Goal: Find specific page/section: Find specific page/section

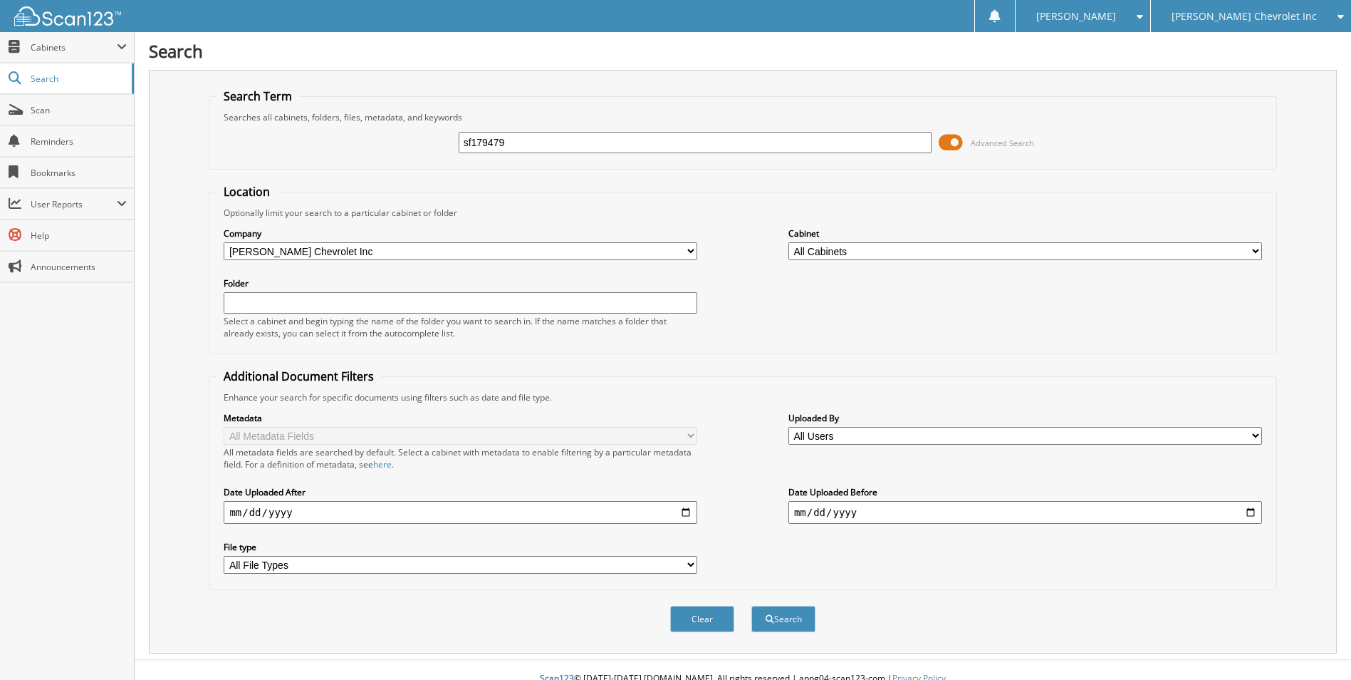
type input "sf179479"
click at [752, 606] on button "Search" at bounding box center [784, 619] width 64 height 26
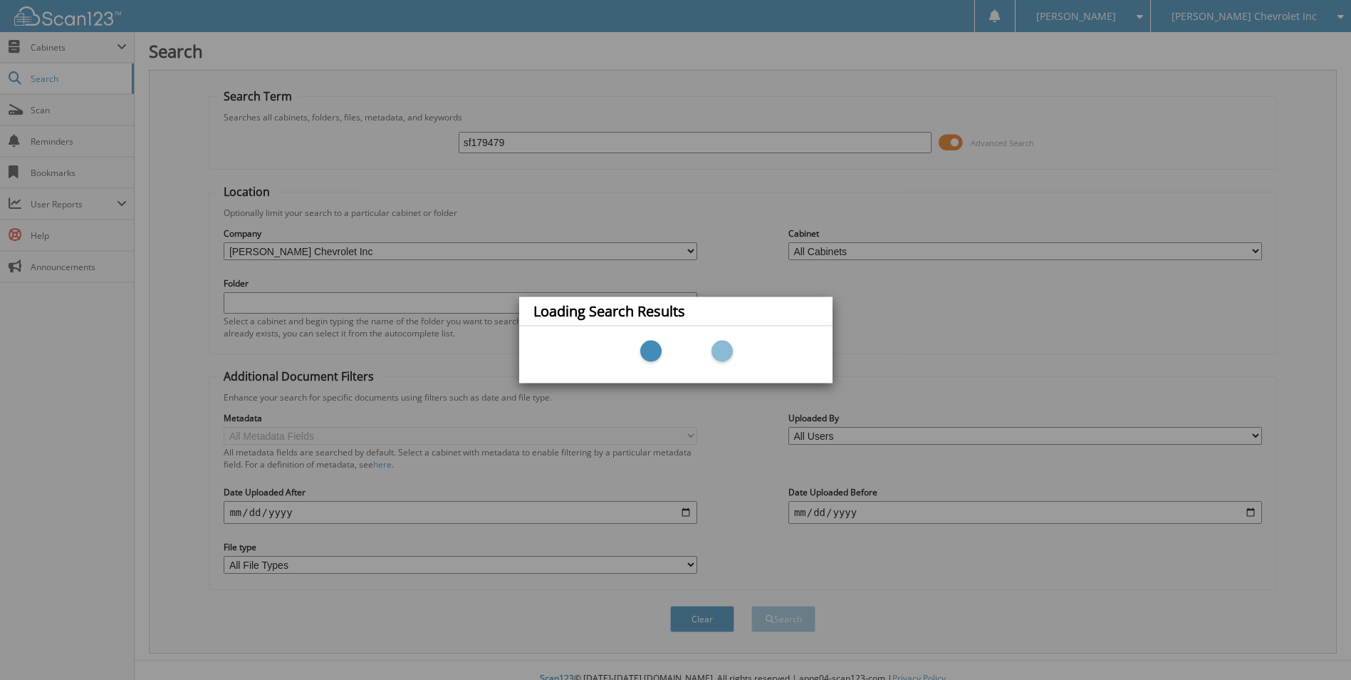
scroll to position [17, 0]
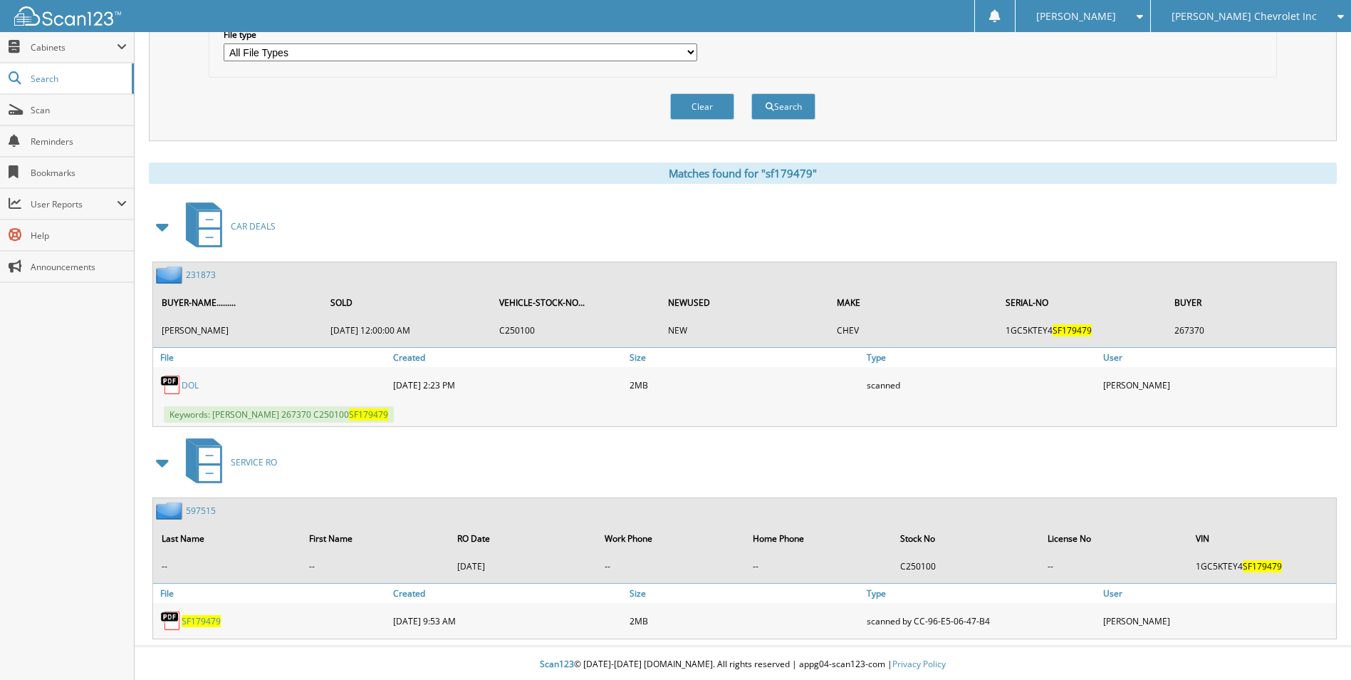
scroll to position [515, 0]
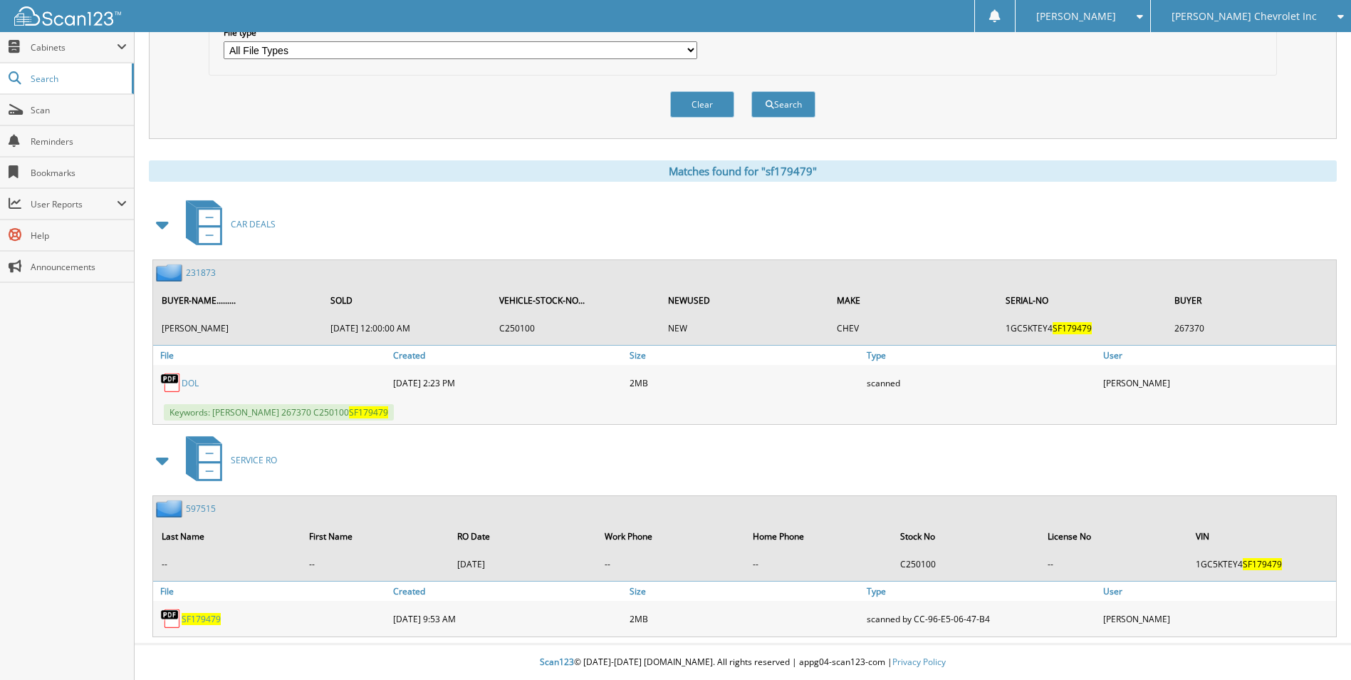
click at [200, 271] on link "231873" at bounding box center [201, 272] width 30 height 12
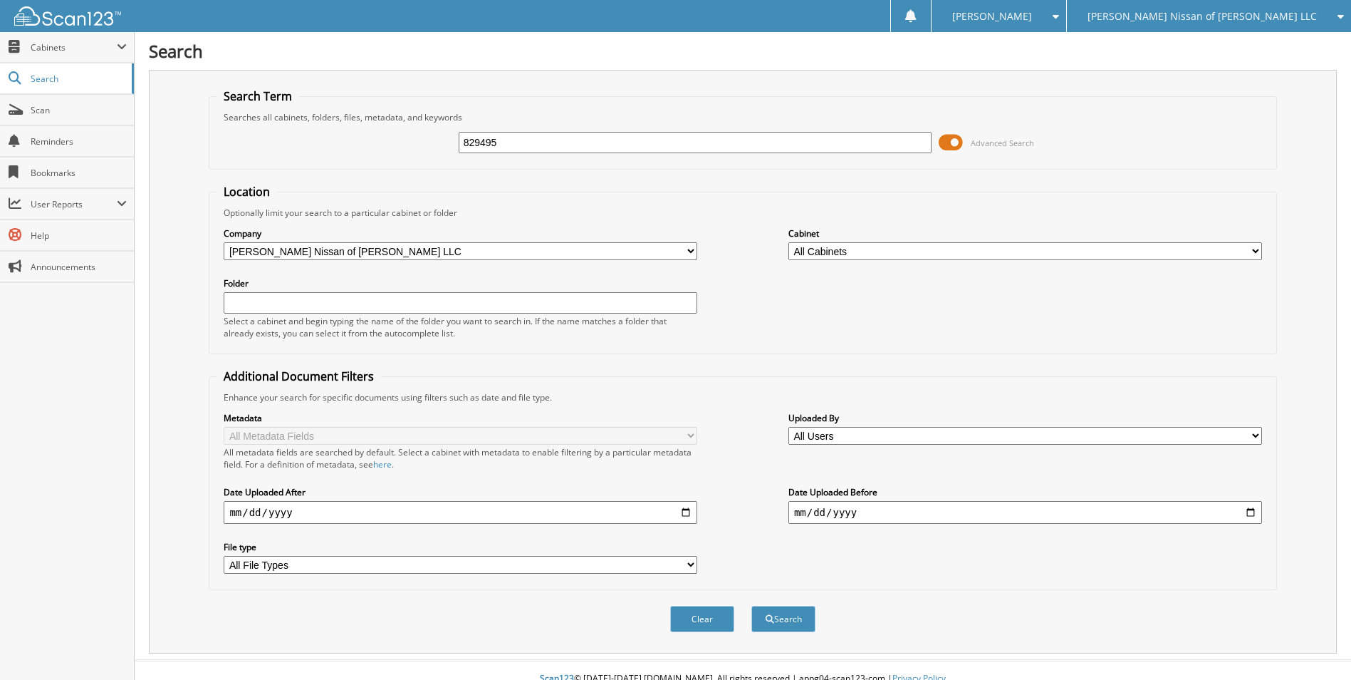
type input "829495"
click at [752, 606] on button "Search" at bounding box center [784, 619] width 64 height 26
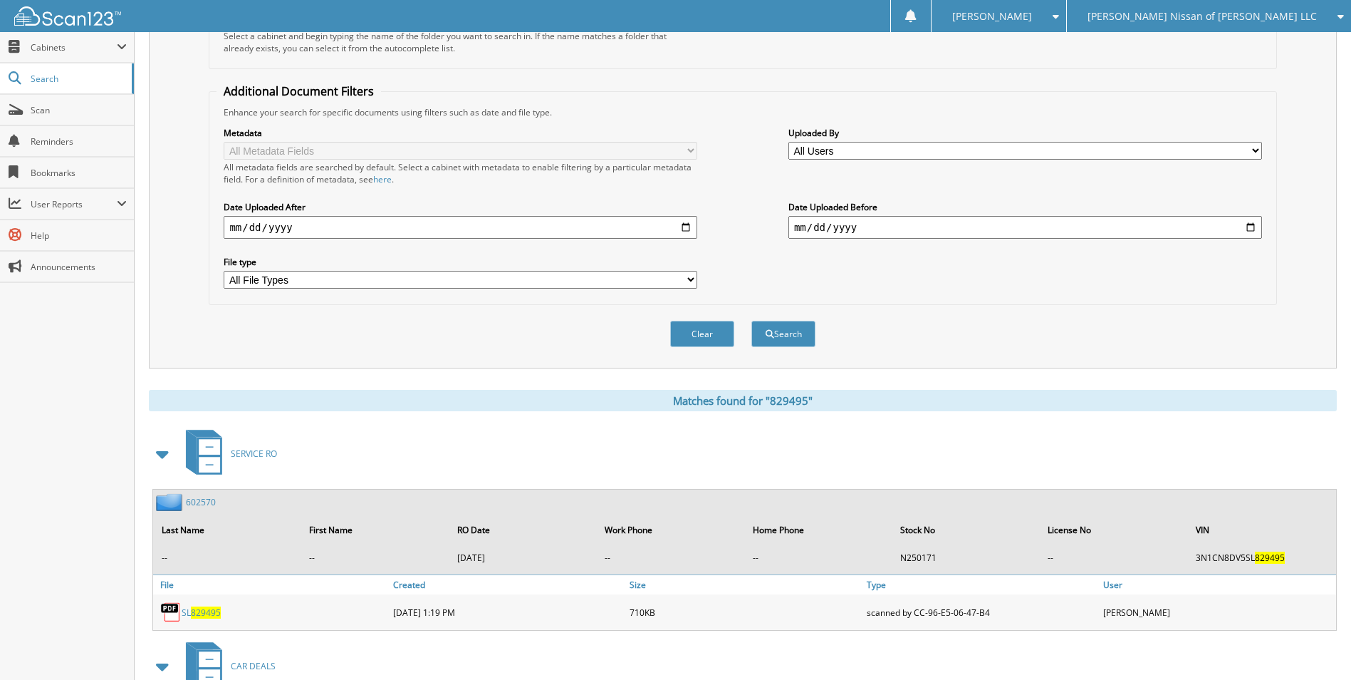
scroll to position [515, 0]
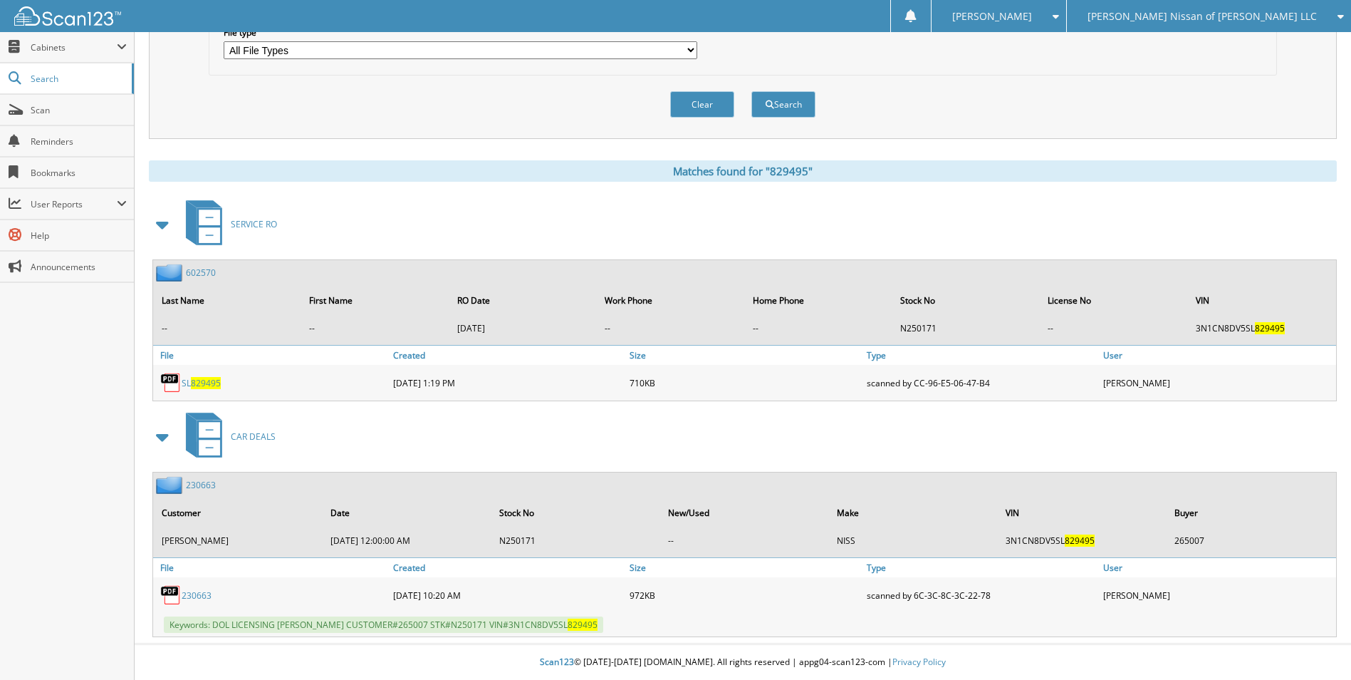
click at [206, 484] on link "230663" at bounding box center [201, 485] width 30 height 12
